Goal: Task Accomplishment & Management: Use online tool/utility

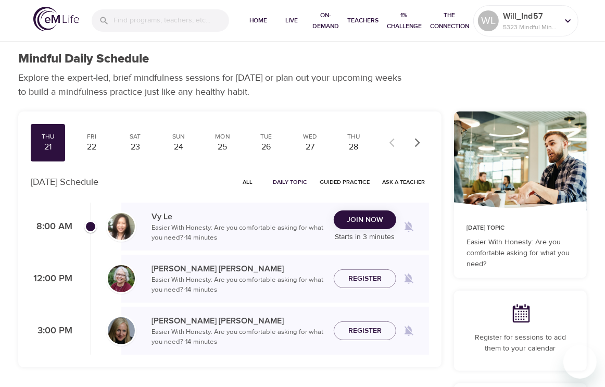
click at [367, 220] on span "Join Now" at bounding box center [364, 219] width 36 height 13
